Goal: Entertainment & Leisure: Consume media (video, audio)

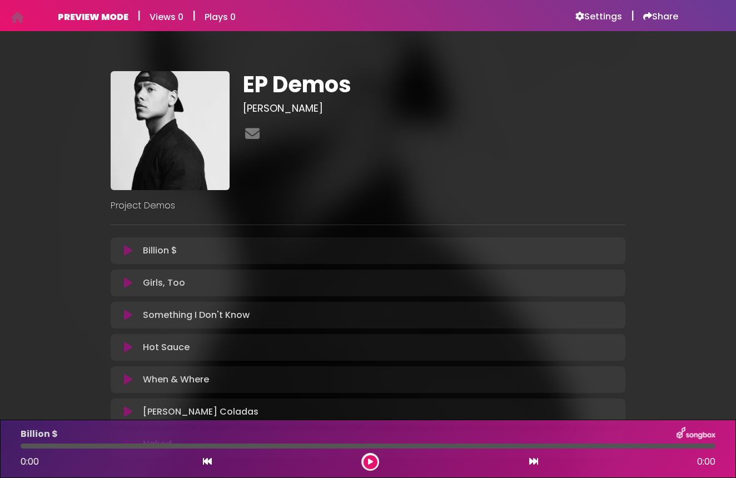
click at [127, 252] on icon at bounding box center [128, 250] width 8 height 11
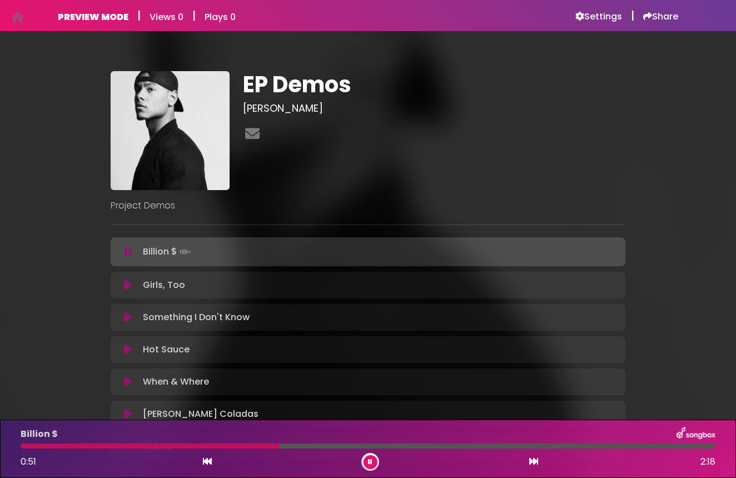
click at [128, 285] on icon at bounding box center [128, 285] width 8 height 11
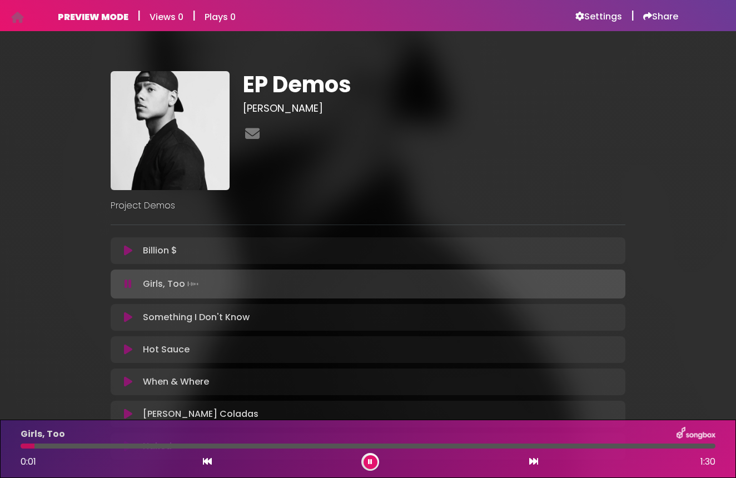
click at [128, 312] on icon at bounding box center [128, 317] width 8 height 11
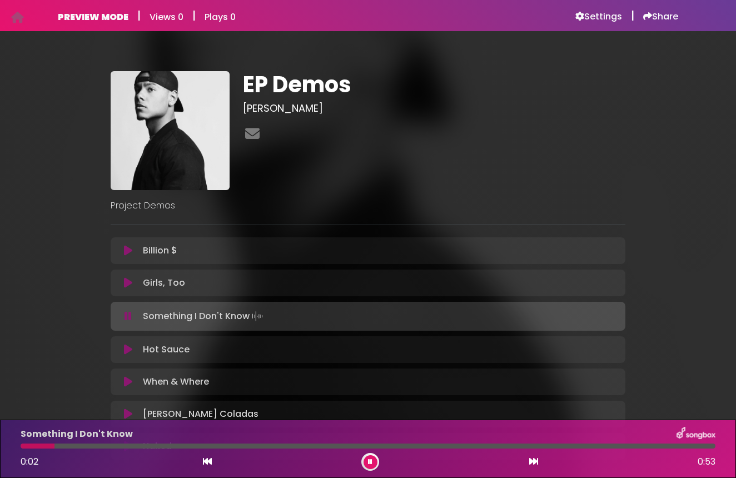
click at [132, 349] on icon at bounding box center [128, 349] width 8 height 11
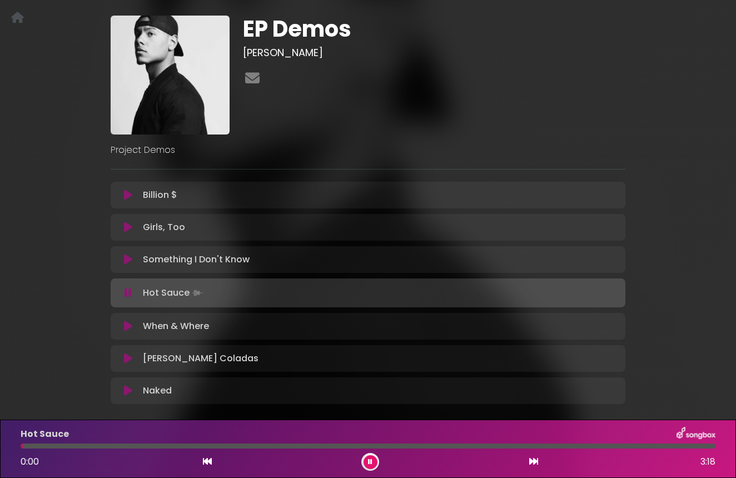
scroll to position [57, 0]
click at [127, 329] on icon at bounding box center [128, 325] width 8 height 11
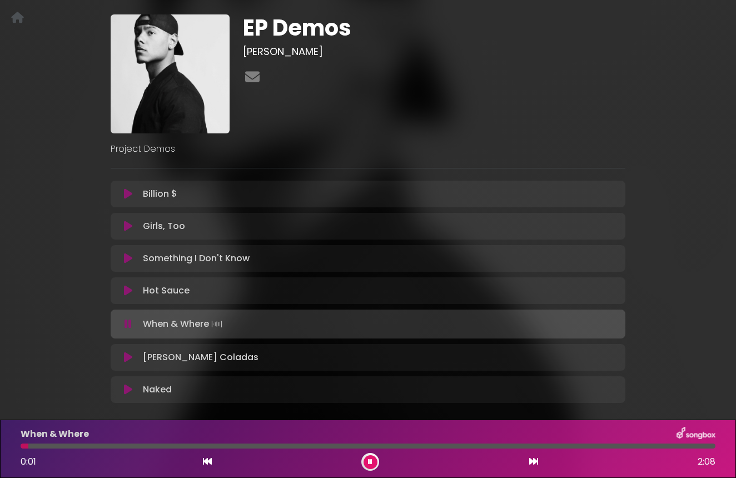
click at [125, 357] on icon at bounding box center [128, 357] width 8 height 11
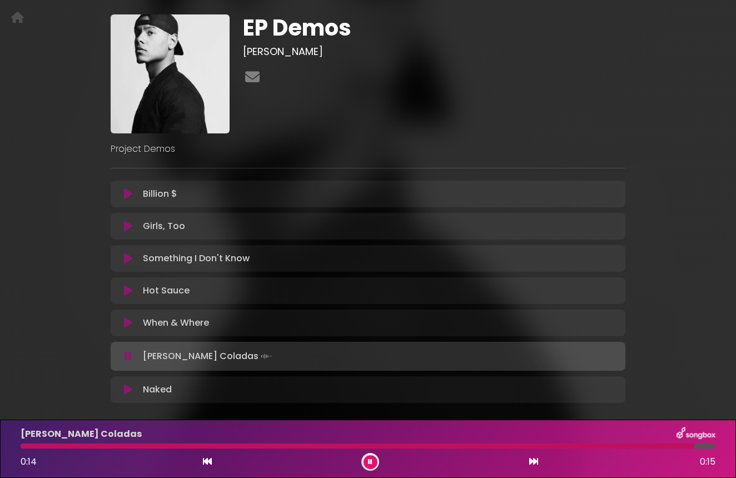
click at [128, 390] on icon at bounding box center [128, 389] width 8 height 11
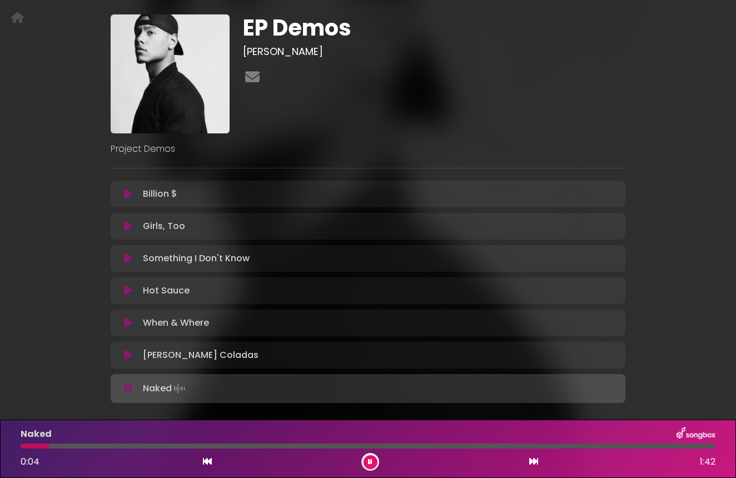
click at [127, 388] on icon at bounding box center [128, 388] width 7 height 11
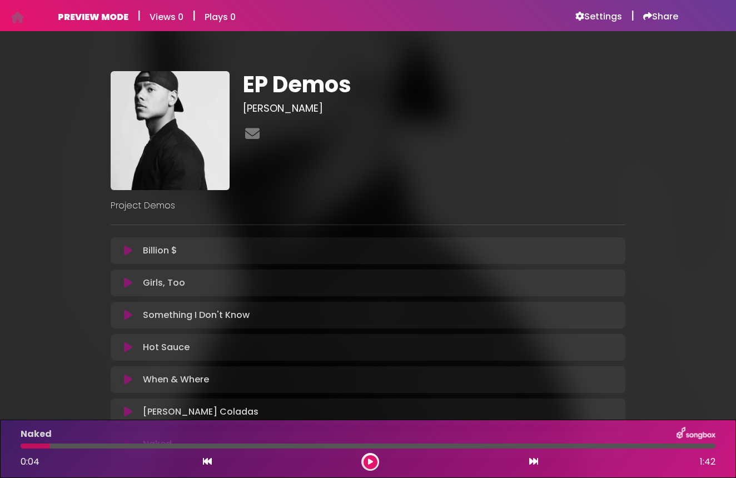
scroll to position [0, 0]
